Goal: Complete Application Form: Complete application form

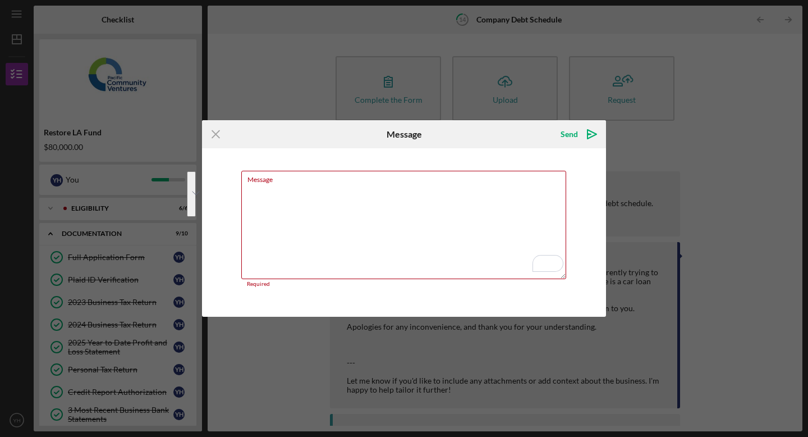
scroll to position [88, 0]
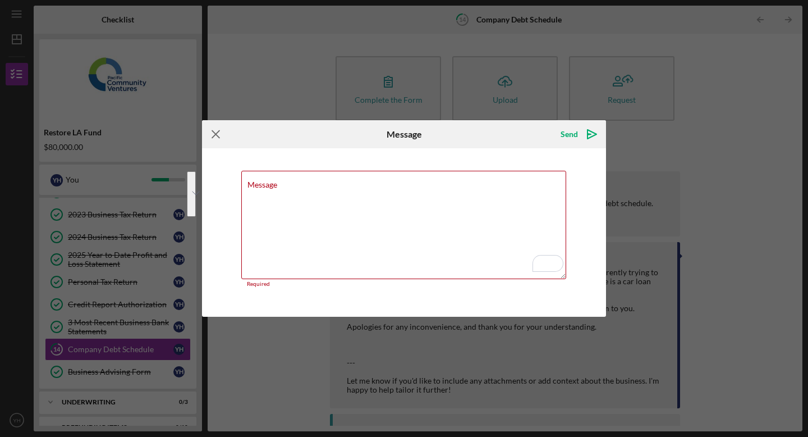
click at [213, 136] on line at bounding box center [215, 134] width 7 height 7
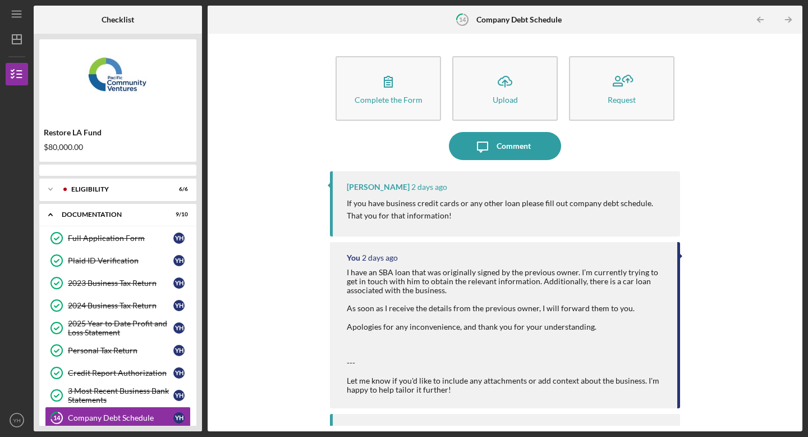
scroll to position [88, 0]
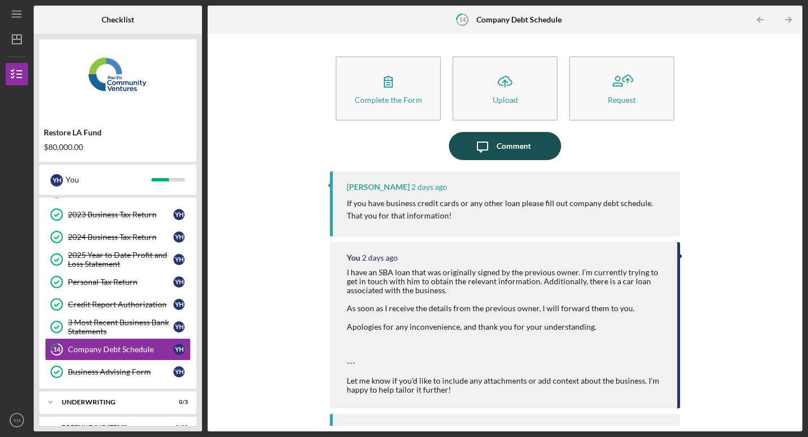
click at [505, 146] on div "Comment" at bounding box center [514, 146] width 34 height 28
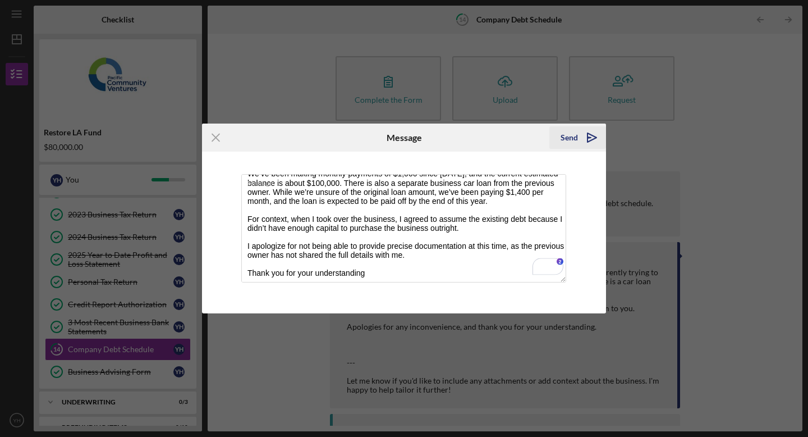
type textarea "I’ve submitted the information for the business car loan. I also reached out to…"
click at [567, 134] on div "Send" at bounding box center [569, 137] width 17 height 22
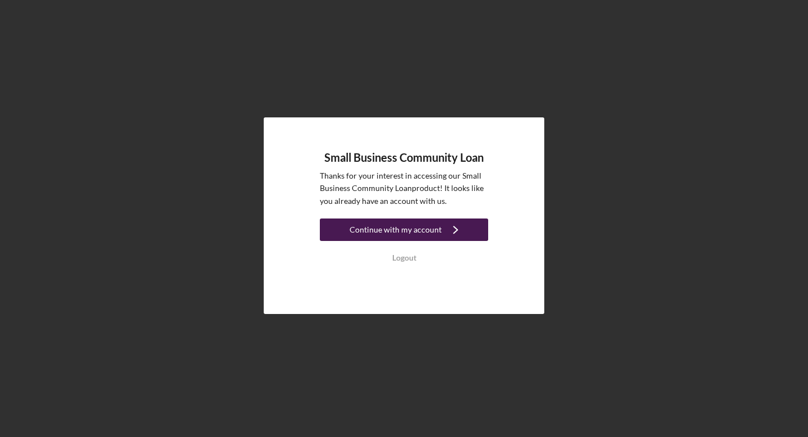
click at [465, 232] on button "Continue with my account Icon/Navigate" at bounding box center [404, 229] width 168 height 22
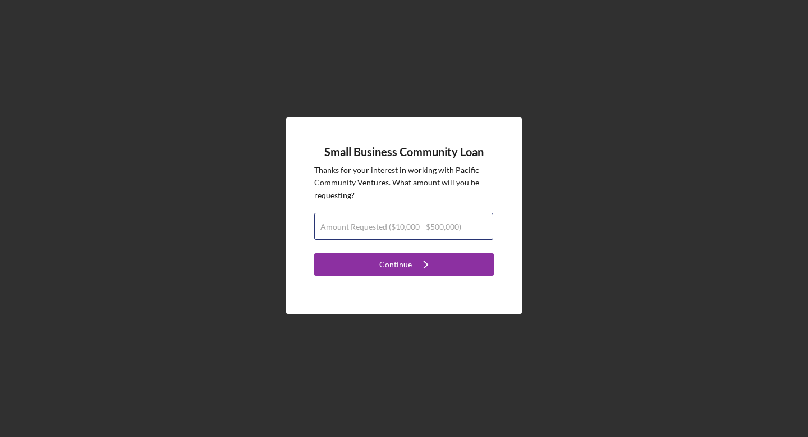
click at [465, 232] on input "Amount Requested ($10,000 - $500,000)" at bounding box center [403, 226] width 179 height 27
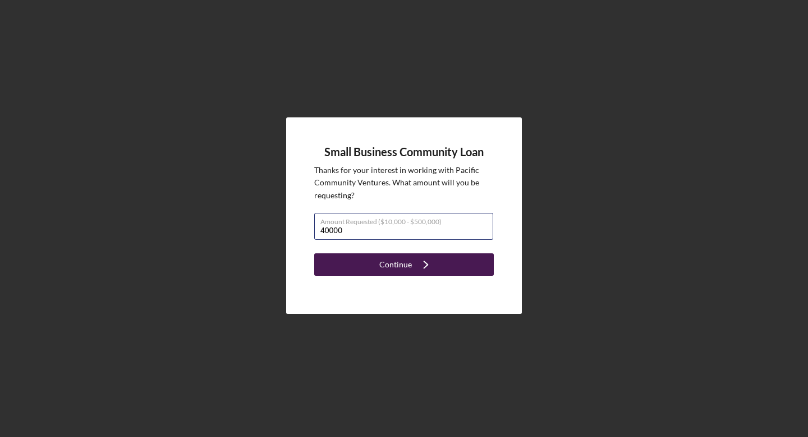
type input "$40,000"
click at [450, 263] on button "Continue Icon/Navigate" at bounding box center [404, 264] width 180 height 22
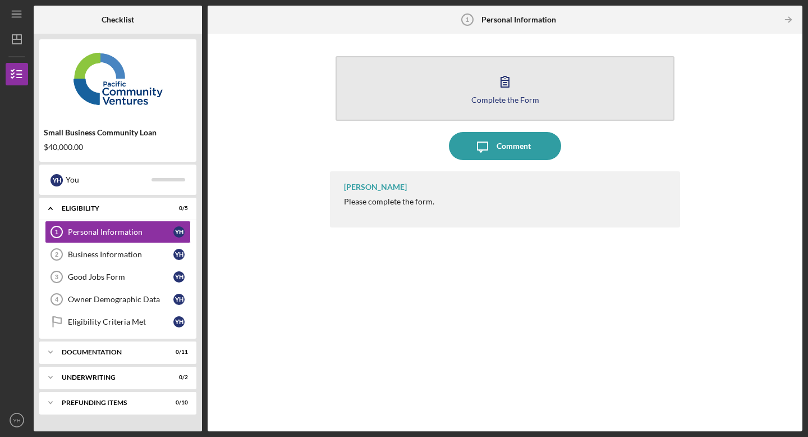
click at [487, 95] on div "Complete the Form" at bounding box center [505, 99] width 68 height 8
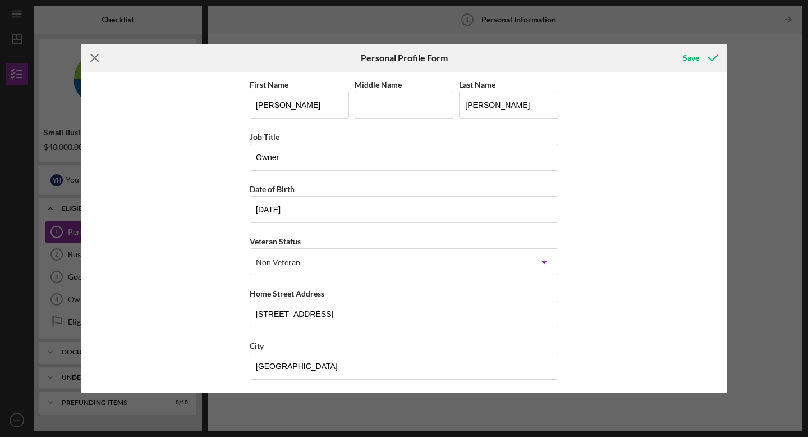
click at [89, 56] on icon "Icon/Menu Close" at bounding box center [95, 58] width 28 height 28
click at [92, 53] on icon "Icon/Menu Close" at bounding box center [95, 58] width 28 height 28
click at [95, 58] on line at bounding box center [94, 57] width 7 height 7
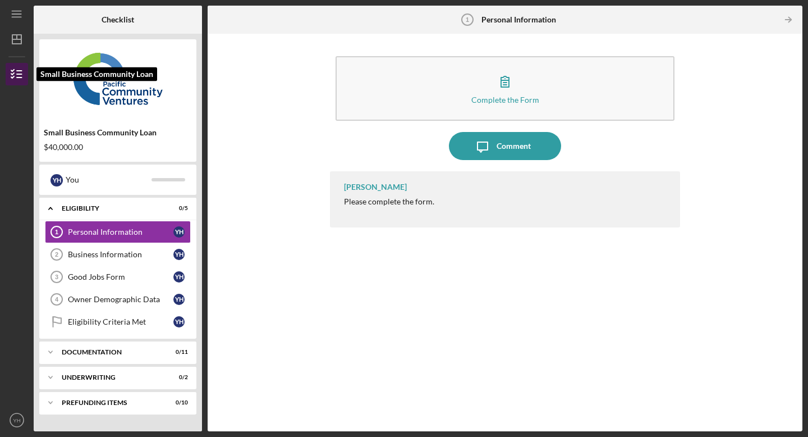
click at [25, 77] on icon "button" at bounding box center [17, 74] width 28 height 28
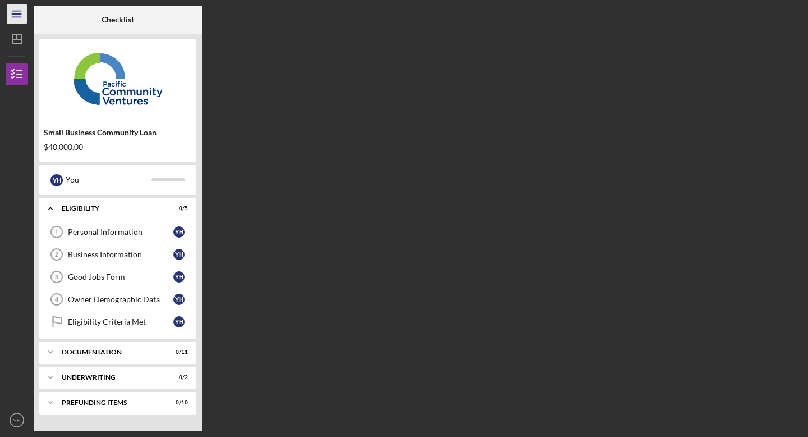
click at [20, 13] on icon "Icon/Menu" at bounding box center [16, 14] width 25 height 25
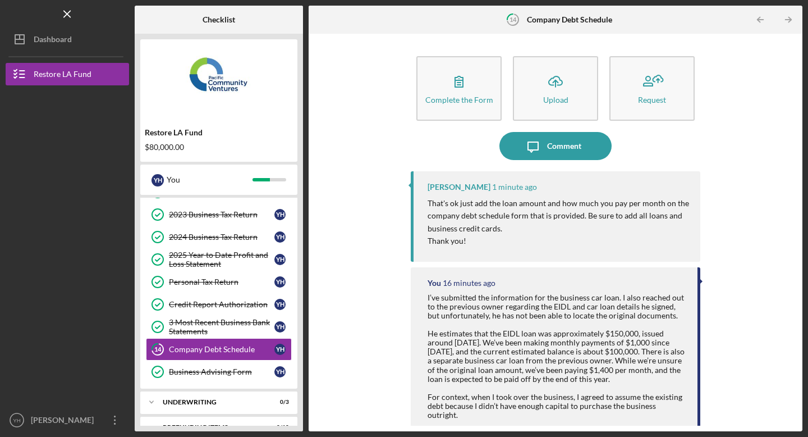
scroll to position [1, 0]
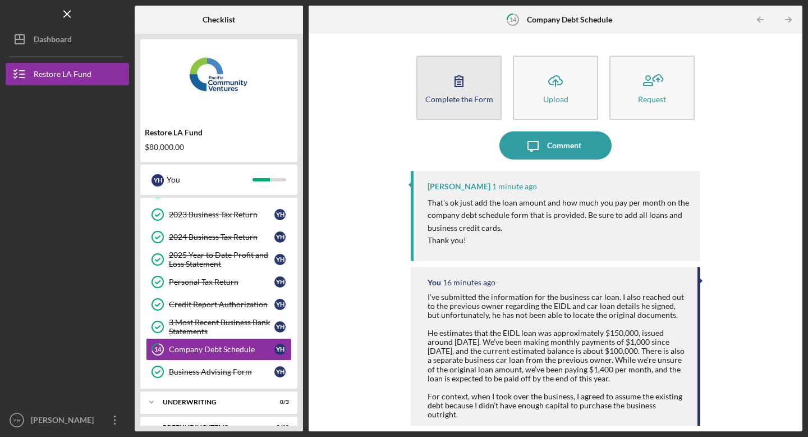
click at [465, 87] on icon "button" at bounding box center [459, 81] width 28 height 28
click at [483, 89] on button "Complete the Form Form" at bounding box center [458, 88] width 85 height 65
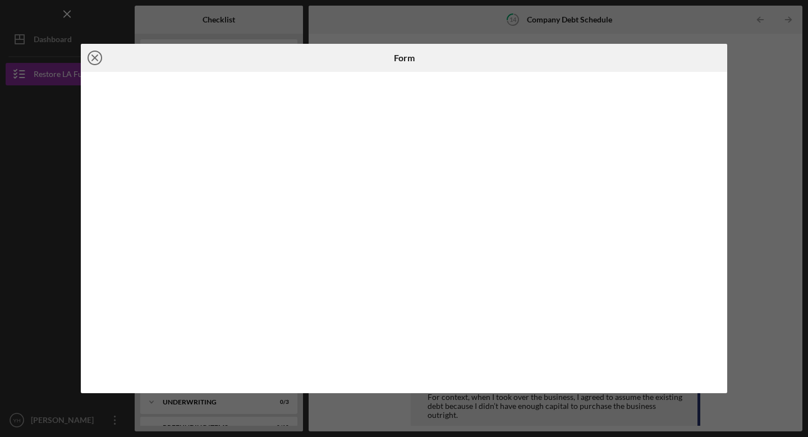
click at [95, 59] on line at bounding box center [95, 58] width 6 height 6
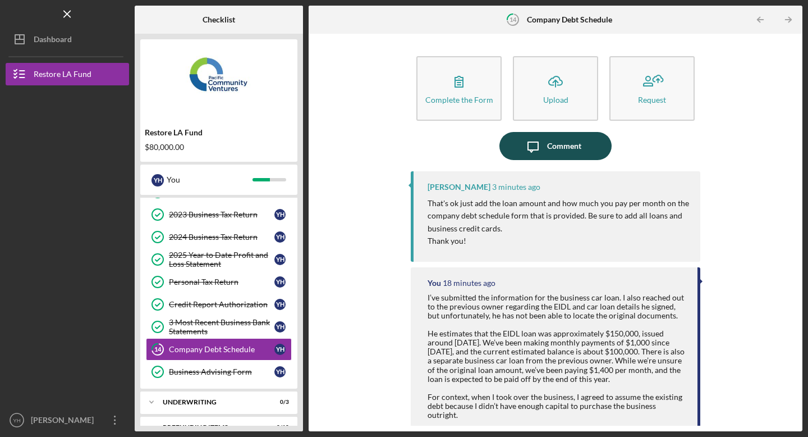
click at [549, 142] on div "Comment" at bounding box center [564, 146] width 34 height 28
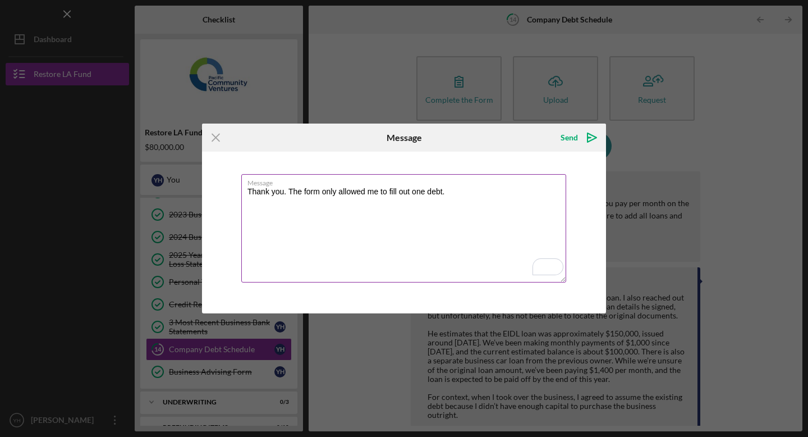
click at [456, 191] on textarea "Thank you. The form only allowed me to fill out one debt." at bounding box center [403, 228] width 325 height 108
type textarea "Thank you. The form only allowed me to fill out one debt. I still have two more…"
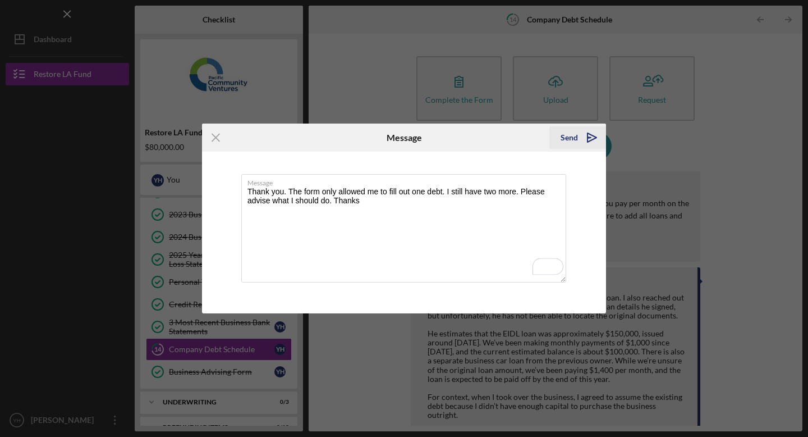
click at [566, 137] on div "Send" at bounding box center [569, 137] width 17 height 22
